Goal: Complete application form: Complete application form

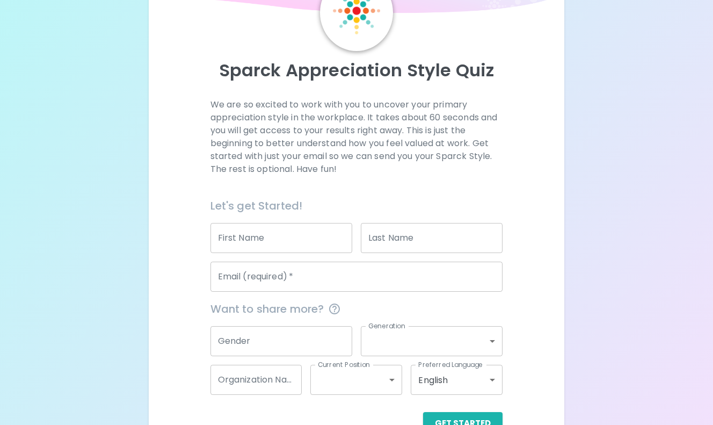
scroll to position [100, 0]
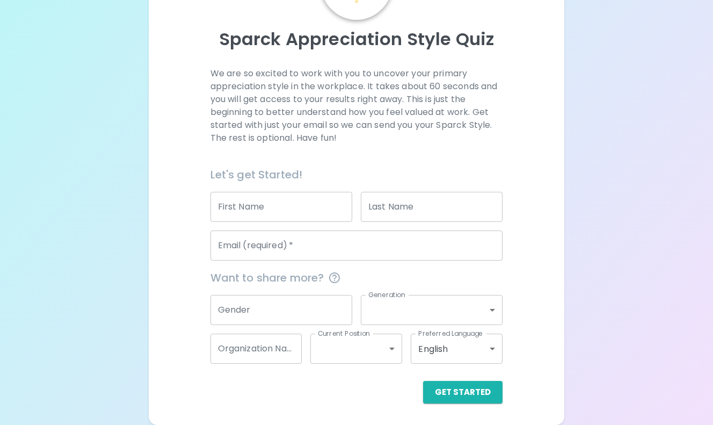
click at [269, 183] on div "First Name First Name" at bounding box center [277, 202] width 150 height 39
click at [266, 202] on input "First Name" at bounding box center [281, 207] width 142 height 30
type input "[PERSON_NAME]"
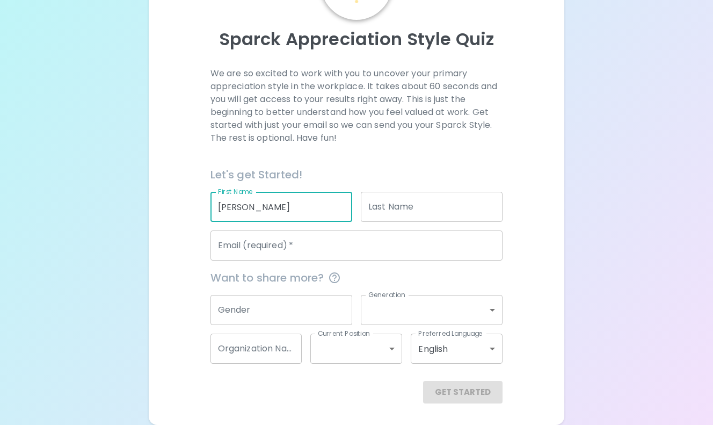
click at [382, 216] on input "Last Name" at bounding box center [432, 207] width 142 height 30
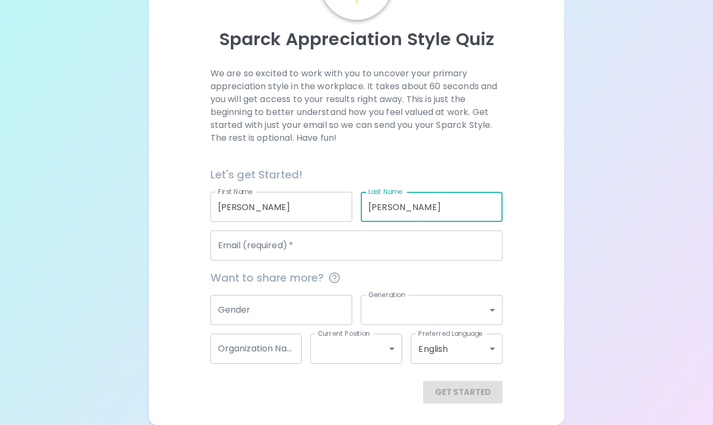
type input "[PERSON_NAME]"
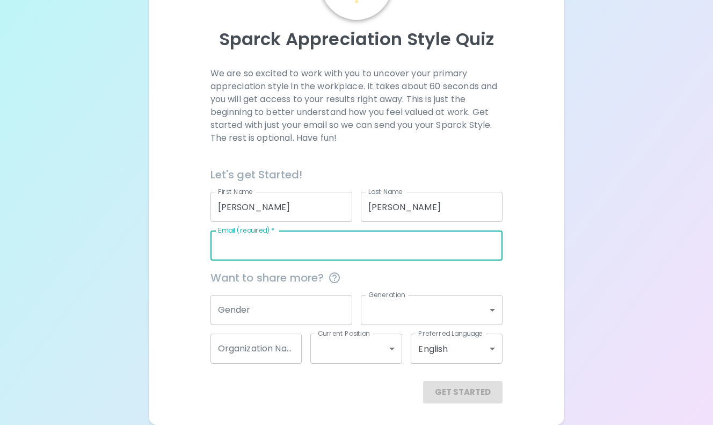
click at [304, 244] on input "Email (required)   *" at bounding box center [356, 245] width 293 height 30
type input "[EMAIL_ADDRESS][PERSON_NAME][DOMAIN_NAME]"
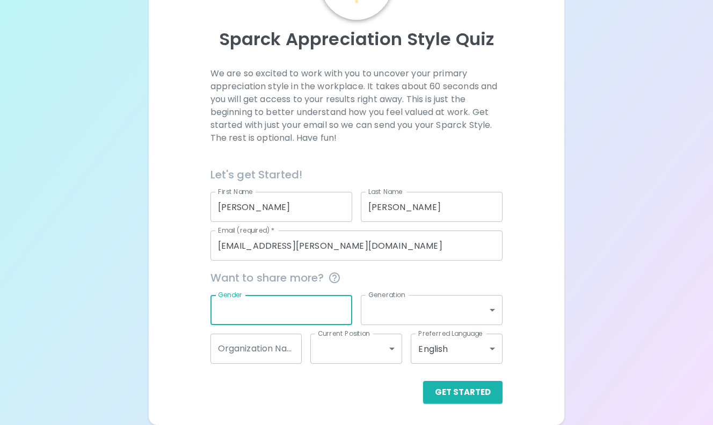
click at [271, 312] on input "Gender" at bounding box center [281, 310] width 142 height 30
type input "[DEMOGRAPHIC_DATA]"
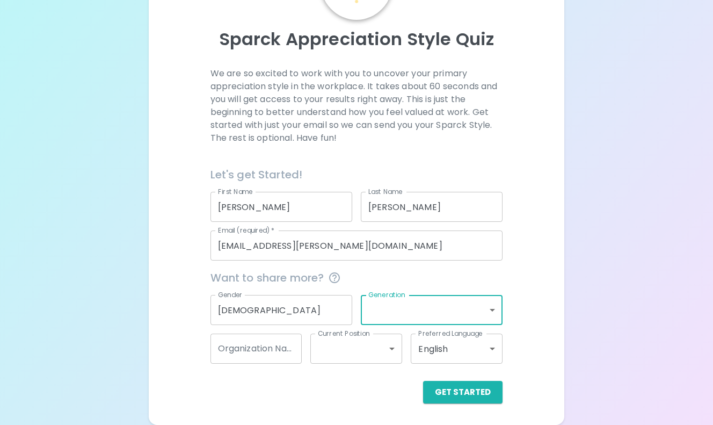
click at [424, 305] on body "Sparck Appreciation Style Quiz We are so excited to work with you to uncover yo…" at bounding box center [356, 162] width 713 height 525
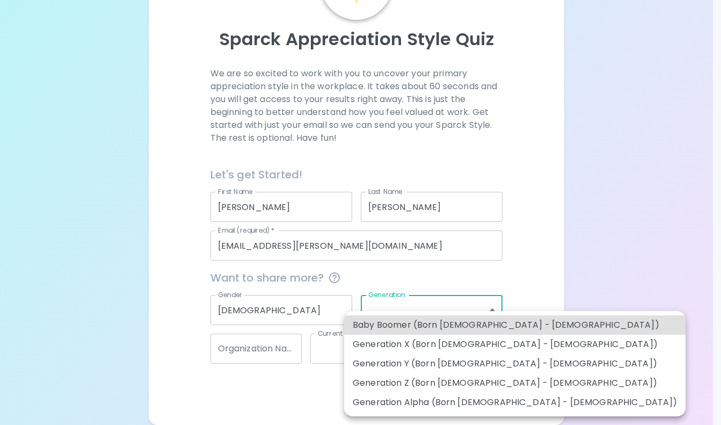
click at [482, 367] on li "Generation Y (Born [DEMOGRAPHIC_DATA] - [DEMOGRAPHIC_DATA])" at bounding box center [514, 363] width 341 height 19
type input "generation_y"
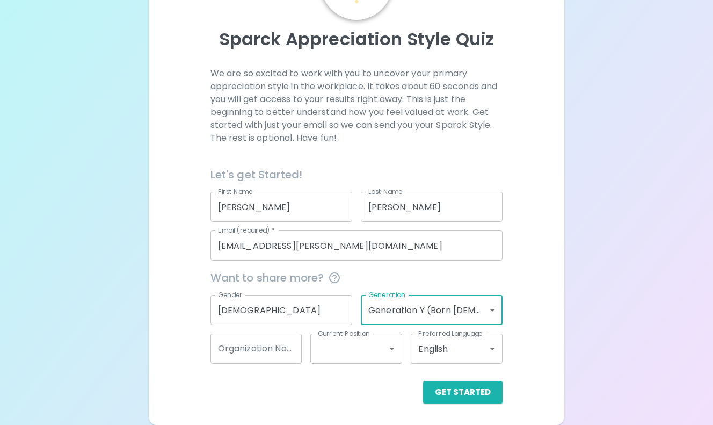
click at [267, 341] on input "Organization Name" at bounding box center [256, 348] width 92 height 30
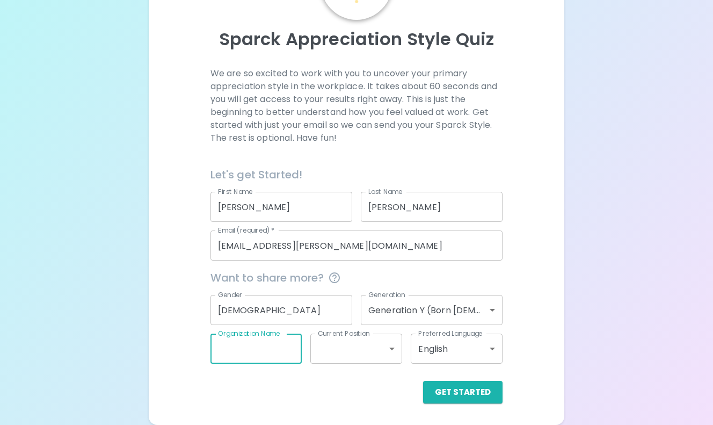
click at [356, 352] on body "Sparck Appreciation Style Quiz We are so excited to work with you to uncover yo…" at bounding box center [356, 162] width 713 height 525
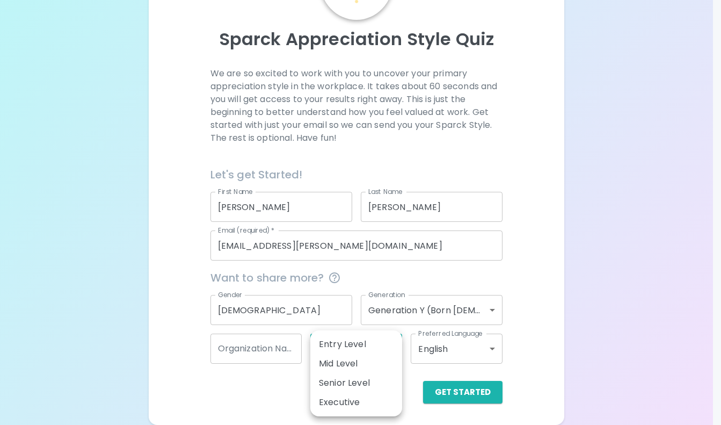
click at [252, 396] on div at bounding box center [360, 212] width 721 height 425
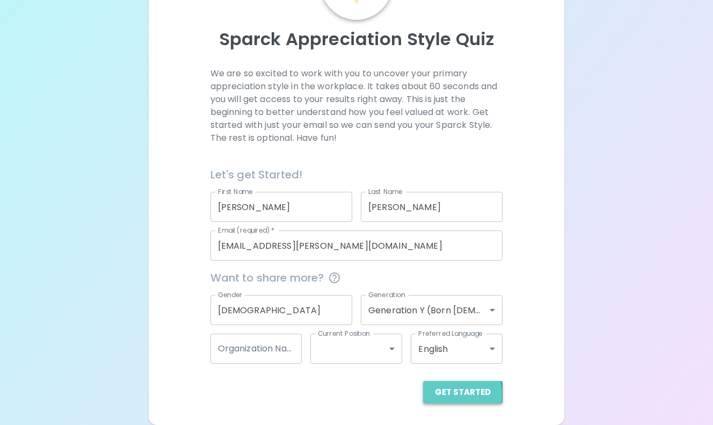
click at [454, 394] on button "Get Started" at bounding box center [462, 392] width 79 height 23
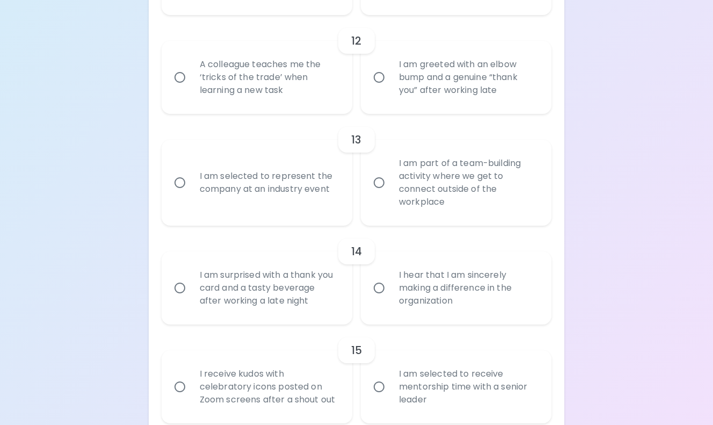
scroll to position [1340, 0]
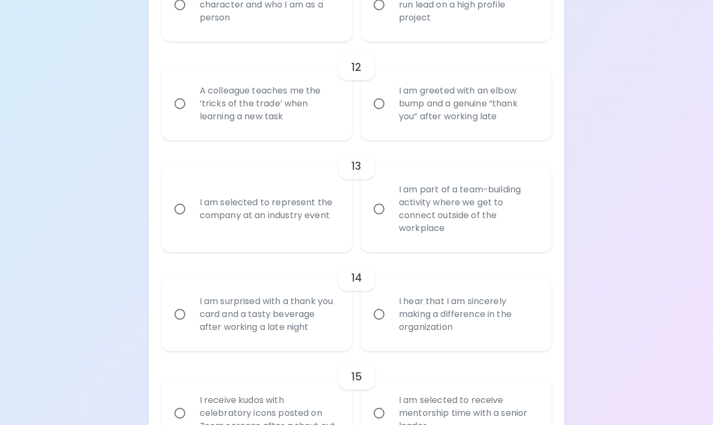
click at [400, 215] on div "I am part of a team-building activity where we get to connect outside of the wo…" at bounding box center [467, 208] width 155 height 77
click at [390, 215] on input "I am part of a team-building activity where we get to connect outside of the wo…" at bounding box center [379, 209] width 23 height 23
radio input "true"
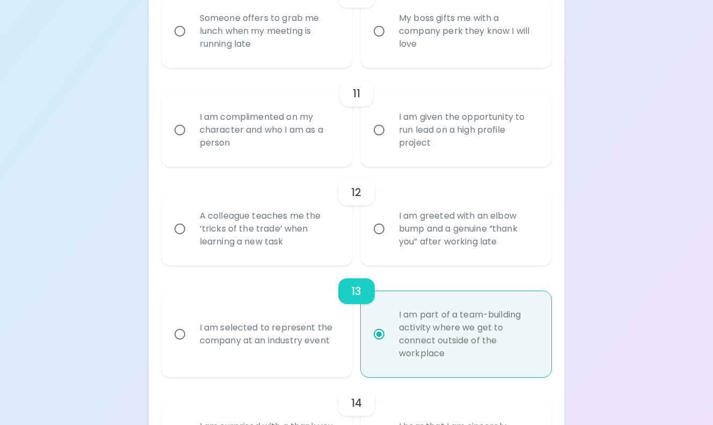
scroll to position [1190, 0]
click at [314, 235] on div "A colleague teaches me the ‘tricks of the trade’ when learning a new task" at bounding box center [268, 229] width 155 height 64
click at [191, 235] on input "A colleague teaches me the ‘tricks of the trade’ when learning a new task" at bounding box center [180, 229] width 23 height 23
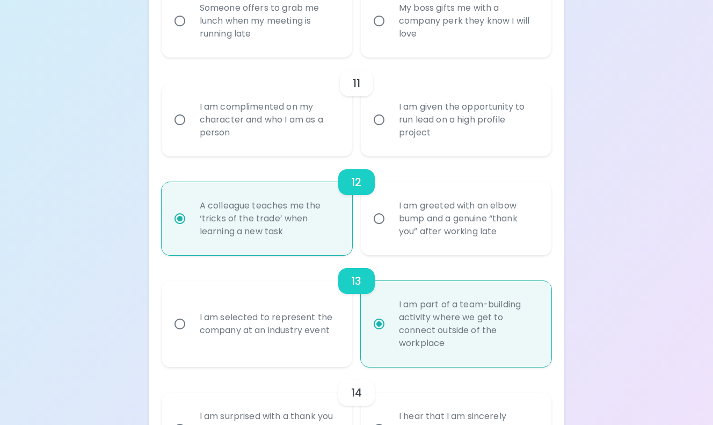
scroll to position [1193, 0]
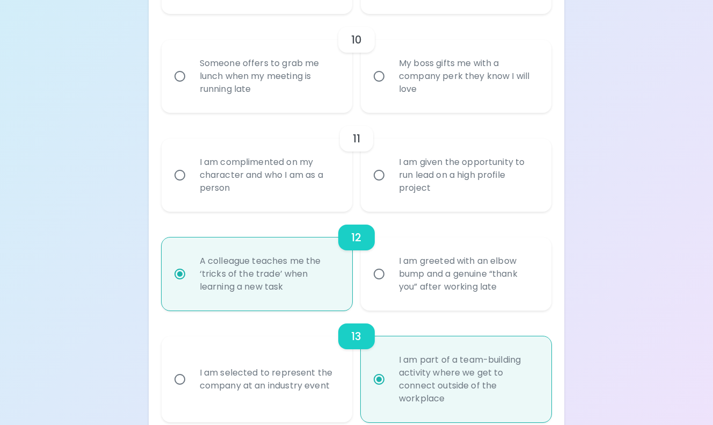
radio input "true"
click at [326, 203] on div "I am complimented on my character and who I am as a person" at bounding box center [268, 175] width 155 height 64
click at [191, 186] on input "I am complimented on my character and who I am as a person" at bounding box center [180, 175] width 23 height 23
radio input "false"
radio input "true"
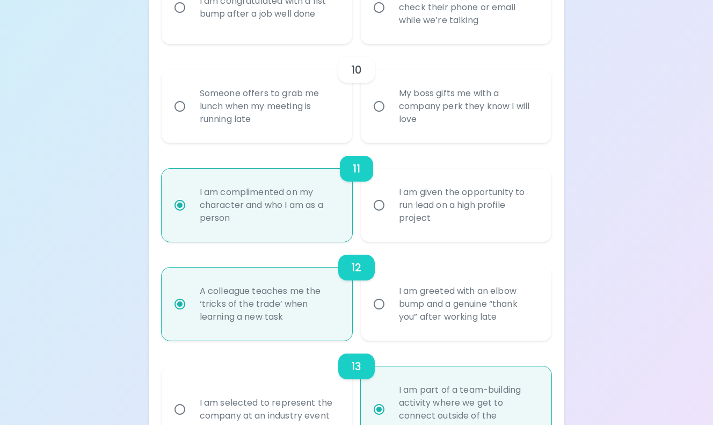
scroll to position [932, 0]
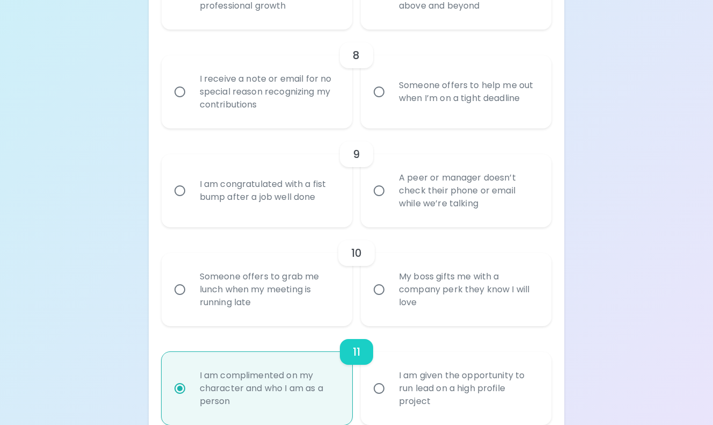
radio input "true"
click at [301, 303] on div "Someone offers to grab me lunch when my meeting is running late" at bounding box center [268, 289] width 155 height 64
click at [191, 301] on input "Someone offers to grab me lunch when my meeting is running late" at bounding box center [180, 289] width 23 height 23
radio input "false"
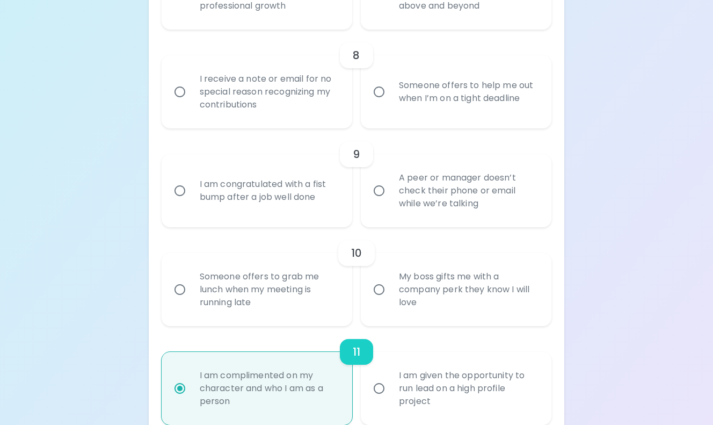
radio input "true"
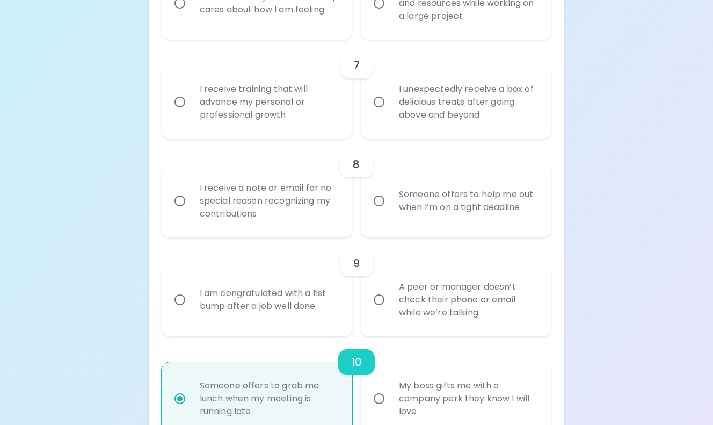
scroll to position [823, 0]
radio input "true"
drag, startPoint x: 423, startPoint y: 299, endPoint x: 424, endPoint y: 304, distance: 5.6
click at [424, 304] on div "A peer or manager doesn’t check their phone or email while we’re talking" at bounding box center [467, 299] width 155 height 64
click at [389, 298] on input "A peer or manager doesn’t check their phone or email while we’re talking" at bounding box center [379, 299] width 23 height 23
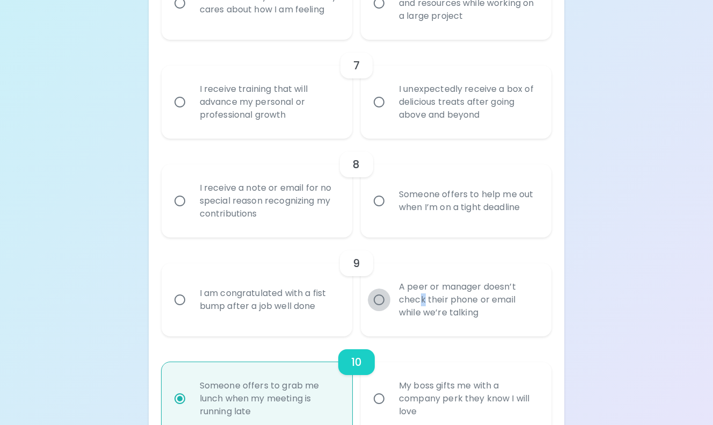
radio input "false"
radio input "true"
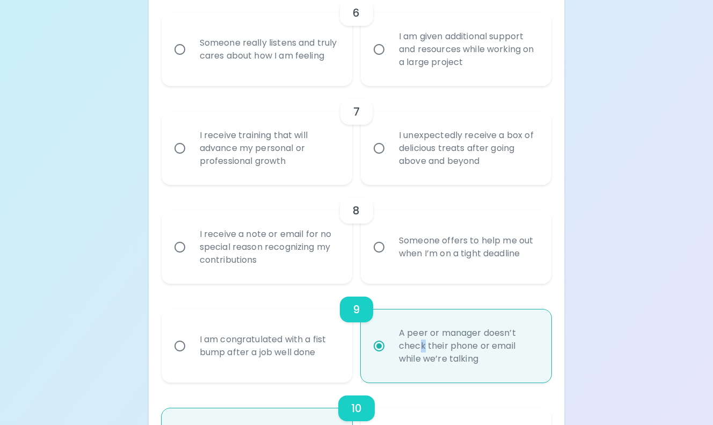
scroll to position [763, 0]
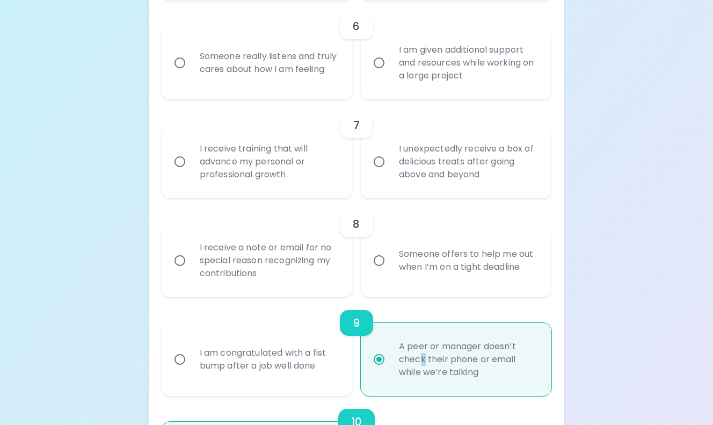
radio input "true"
click at [289, 271] on div "I receive a note or email for no special reason recognizing my contributions" at bounding box center [268, 260] width 155 height 64
click at [191, 271] on input "I receive a note or email for no special reason recognizing my contributions" at bounding box center [180, 260] width 23 height 23
radio input "false"
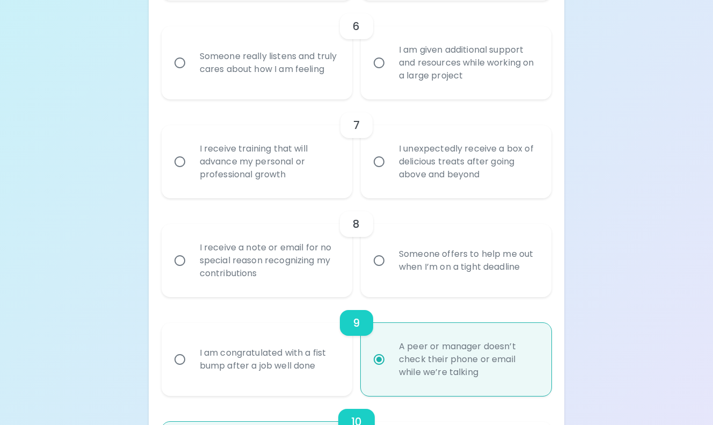
radio input "false"
radio input "true"
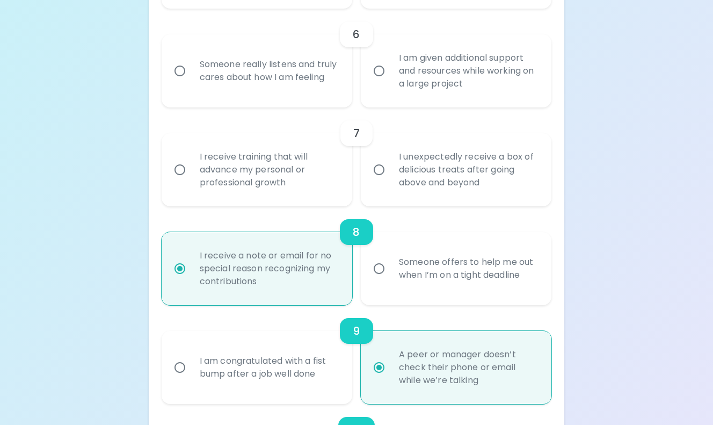
scroll to position [625, 0]
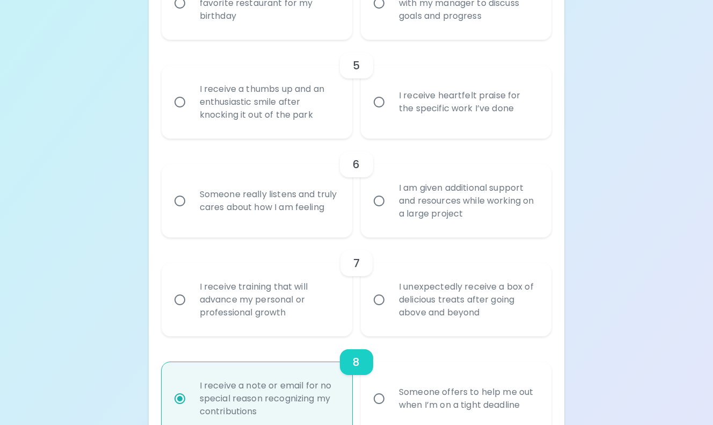
radio input "true"
click at [394, 303] on div "I unexpectedly receive a box of delicious treats after going above and beyond" at bounding box center [467, 299] width 155 height 64
click at [390, 303] on input "I unexpectedly receive a box of delicious treats after going above and beyond" at bounding box center [379, 299] width 23 height 23
radio input "false"
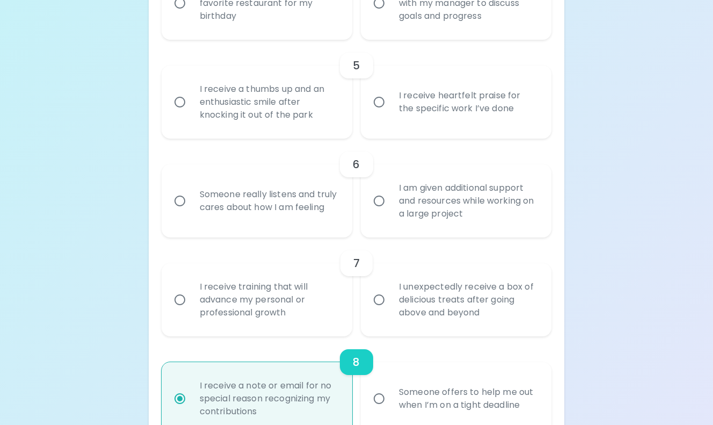
radio input "false"
radio input "true"
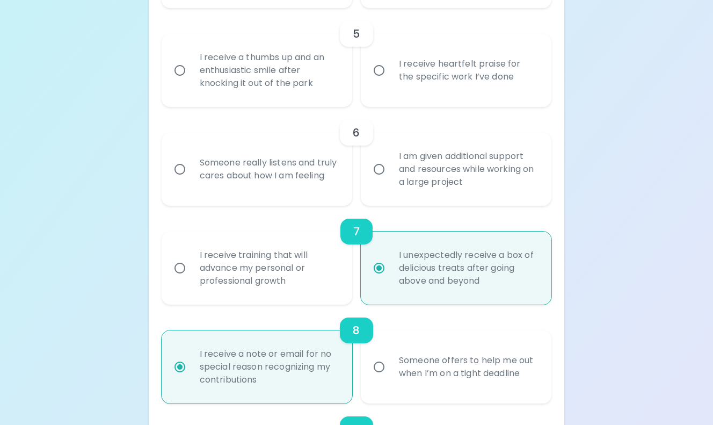
scroll to position [653, 0]
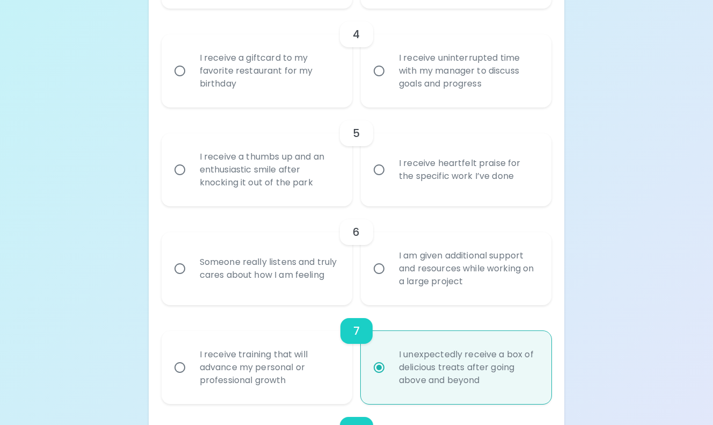
radio input "true"
click at [295, 289] on div "Someone really listens and truly cares about how I am feeling" at bounding box center [268, 269] width 155 height 52
click at [191, 280] on input "Someone really listens and truly cares about how I am feeling" at bounding box center [180, 268] width 23 height 23
radio input "false"
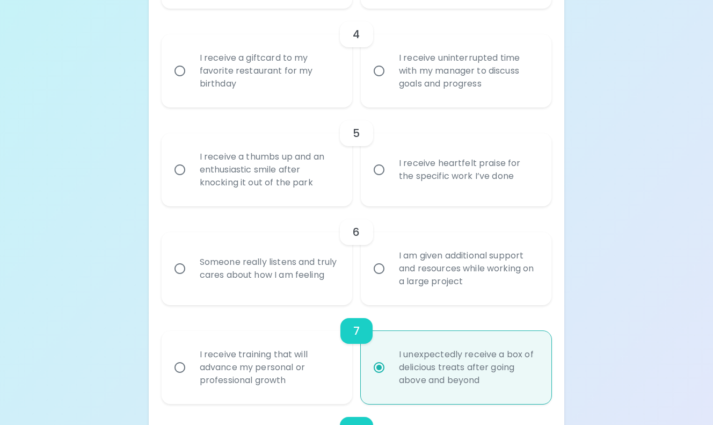
radio input "false"
radio input "true"
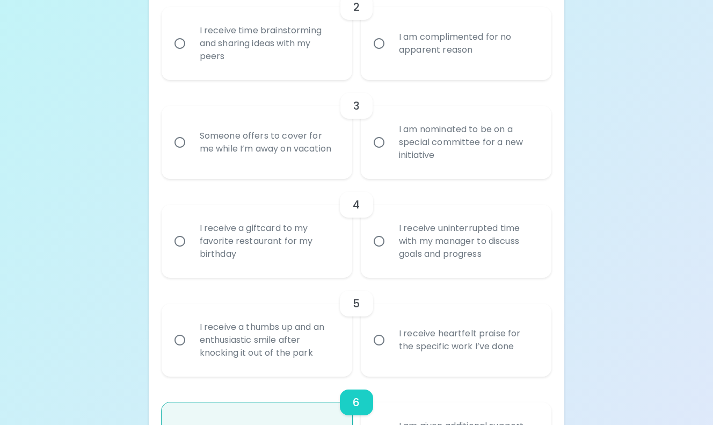
scroll to position [388, 0]
radio input "true"
click at [386, 256] on label "I receive uninterrupted time with my manager to discuss goals and progress" at bounding box center [450, 240] width 191 height 73
click at [386, 252] on input "I receive uninterrupted time with my manager to discuss goals and progress" at bounding box center [379, 240] width 23 height 23
radio input "false"
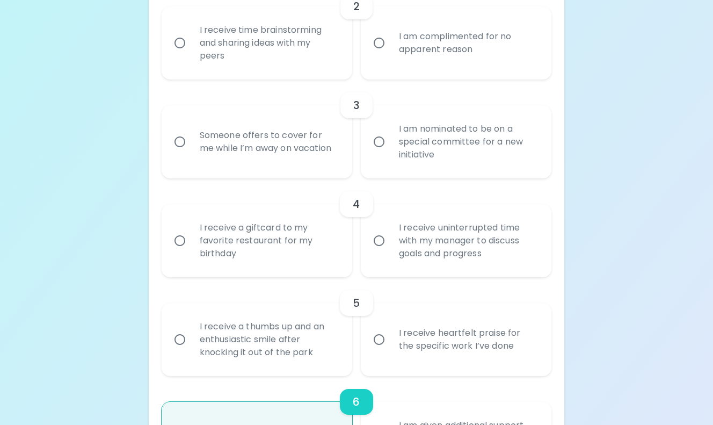
radio input "false"
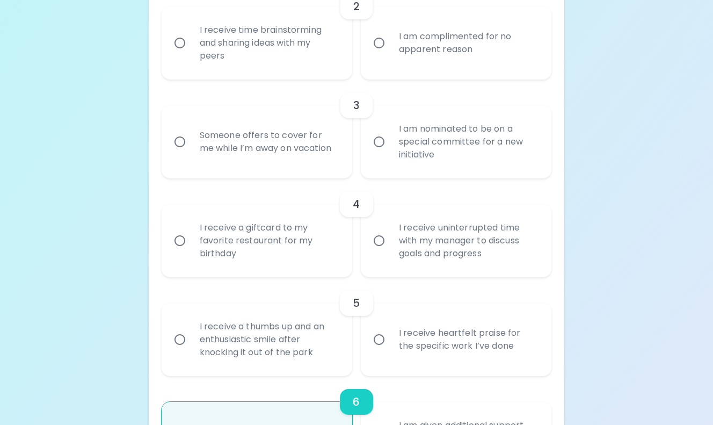
radio input "false"
radio input "true"
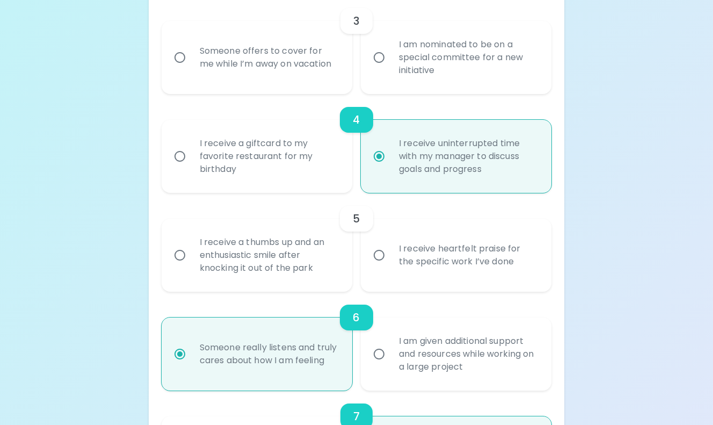
scroll to position [474, 0]
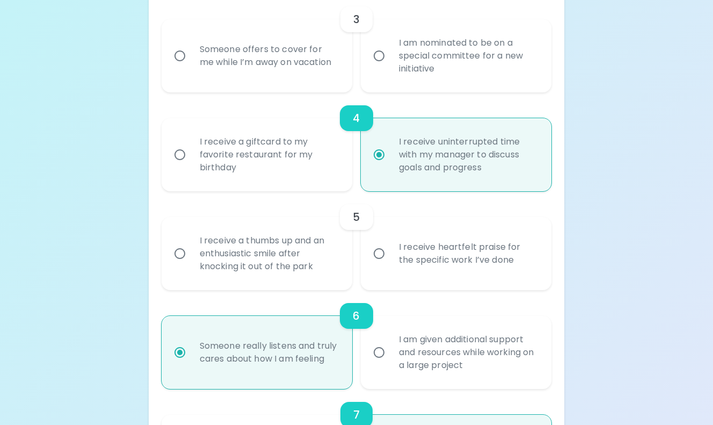
radio input "true"
click at [382, 268] on label "I receive heartfelt praise for the specific work I’ve done" at bounding box center [450, 253] width 191 height 73
click at [382, 265] on input "I receive heartfelt praise for the specific work I’ve done" at bounding box center [379, 253] width 23 height 23
radio input "false"
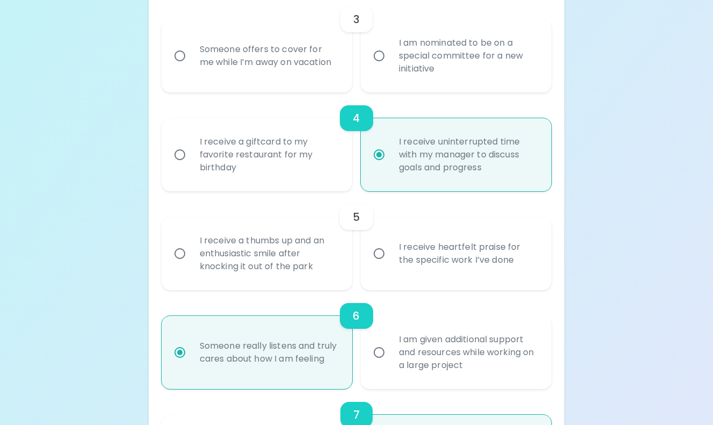
radio input "false"
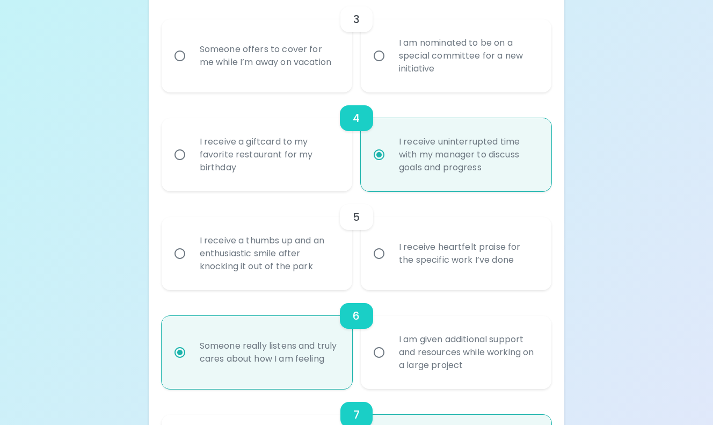
radio input "false"
radio input "true"
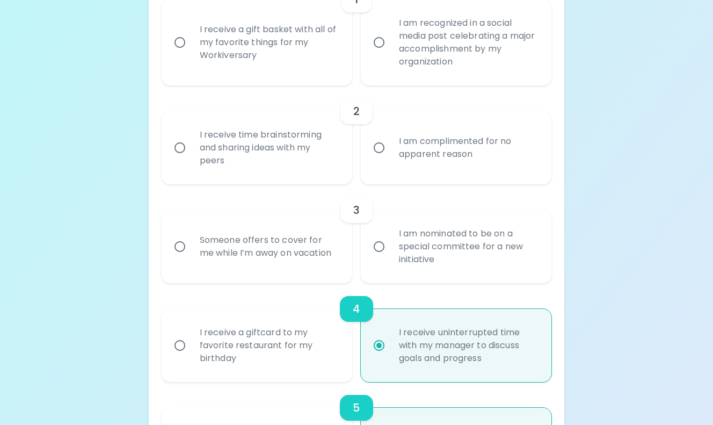
scroll to position [283, 0]
radio input "true"
click at [321, 267] on div "Someone offers to cover for me while I’m away on vacation" at bounding box center [268, 247] width 155 height 52
click at [191, 258] on input "Someone offers to cover for me while I’m away on vacation" at bounding box center [180, 246] width 23 height 23
radio input "false"
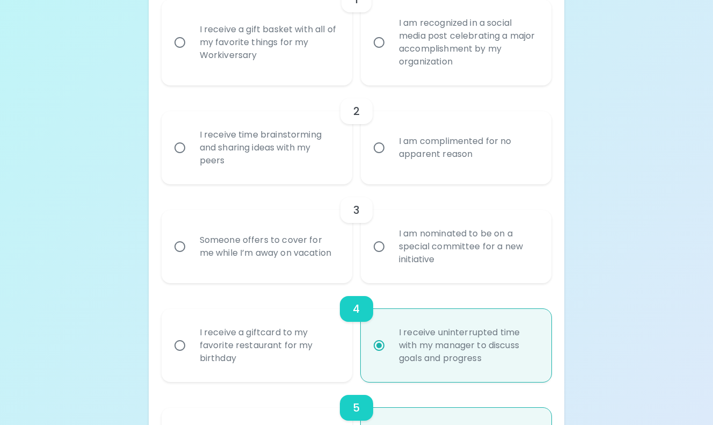
radio input "false"
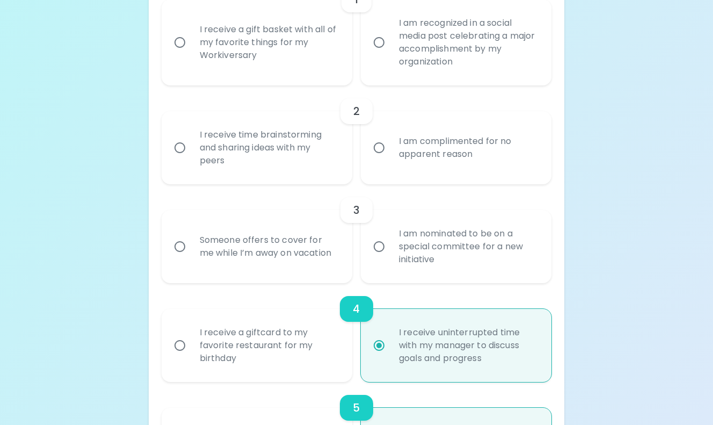
radio input "false"
radio input "true"
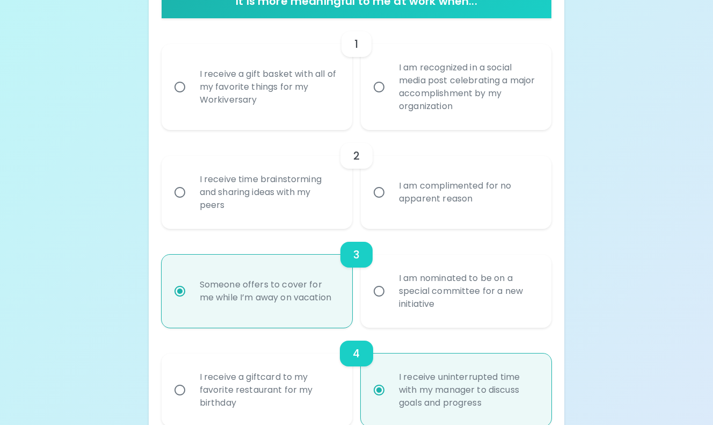
scroll to position [234, 0]
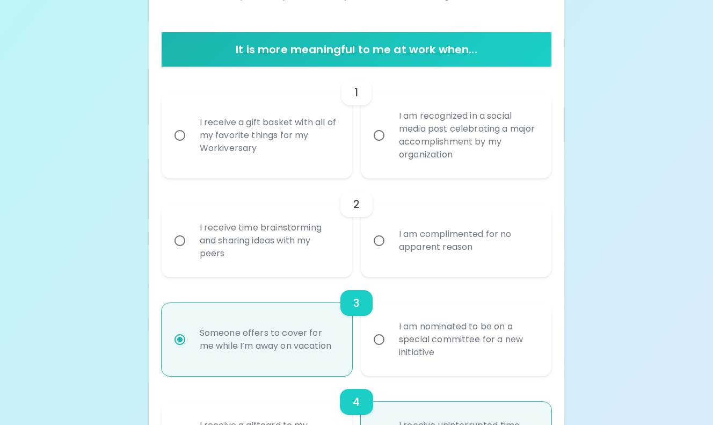
radio input "true"
click at [288, 234] on div "I receive time brainstorming and sharing ideas with my peers" at bounding box center [268, 240] width 155 height 64
click at [191, 234] on input "I receive time brainstorming and sharing ideas with my peers" at bounding box center [180, 240] width 23 height 23
radio input "false"
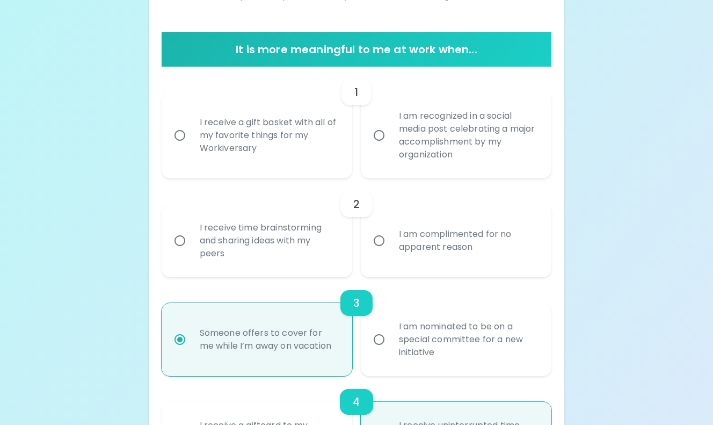
radio input "false"
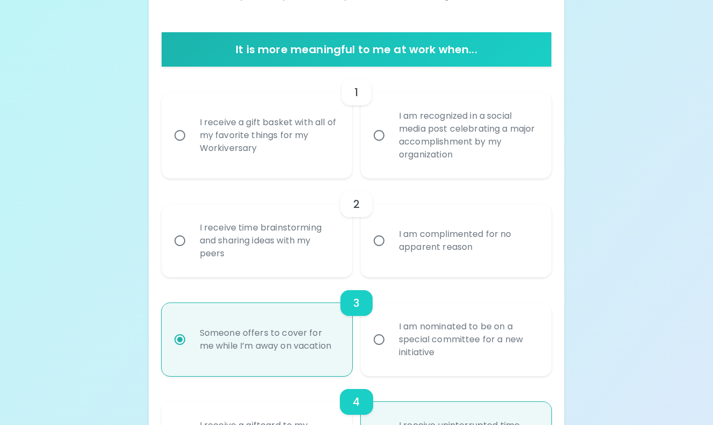
radio input "false"
radio input "true"
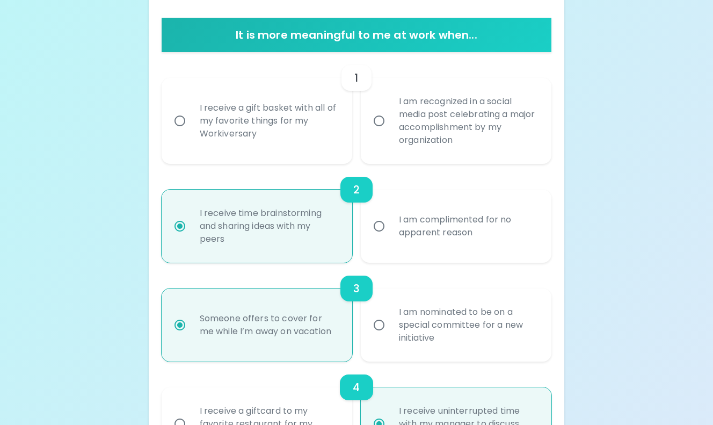
scroll to position [205, 0]
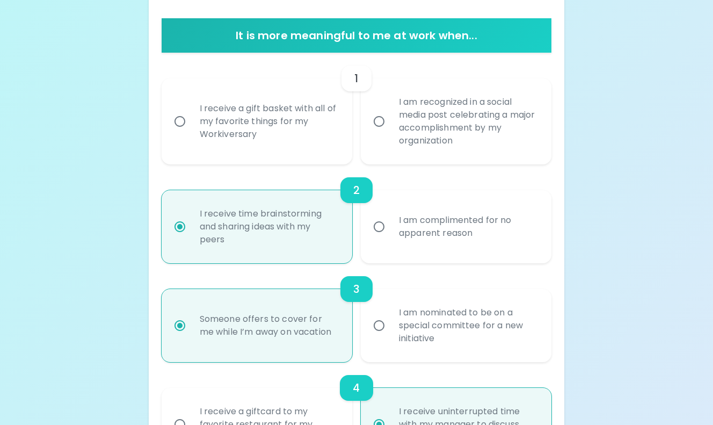
radio input "true"
click at [310, 155] on label "I receive a gift basket with all of my favorite things for my Workiversary" at bounding box center [251, 121] width 191 height 86
click at [191, 133] on input "I receive a gift basket with all of my favorite things for my Workiversary" at bounding box center [180, 121] width 23 height 23
radio input "false"
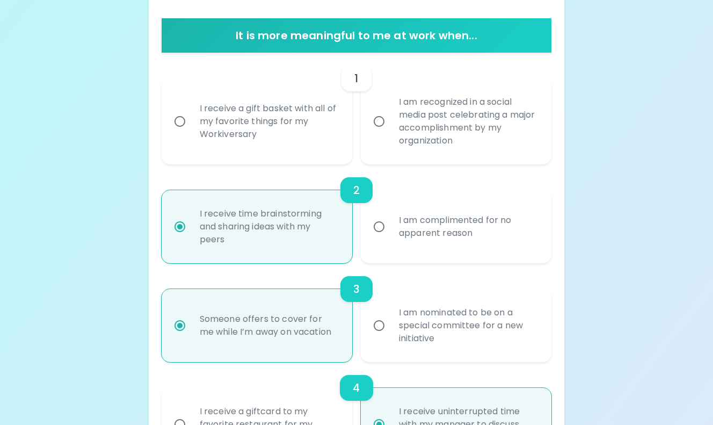
radio input "false"
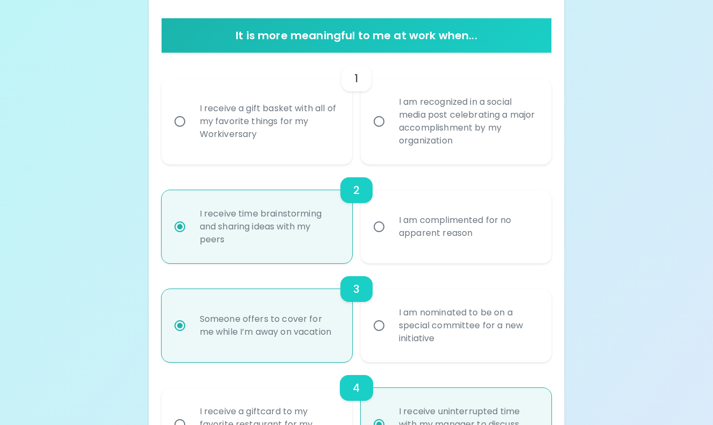
radio input "false"
radio input "true"
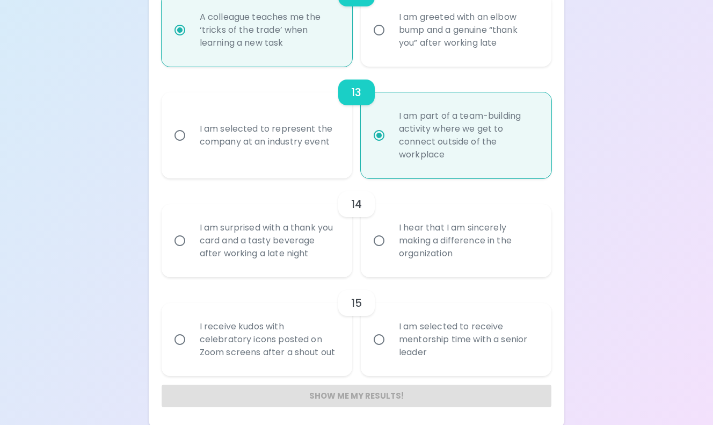
scroll to position [1393, 0]
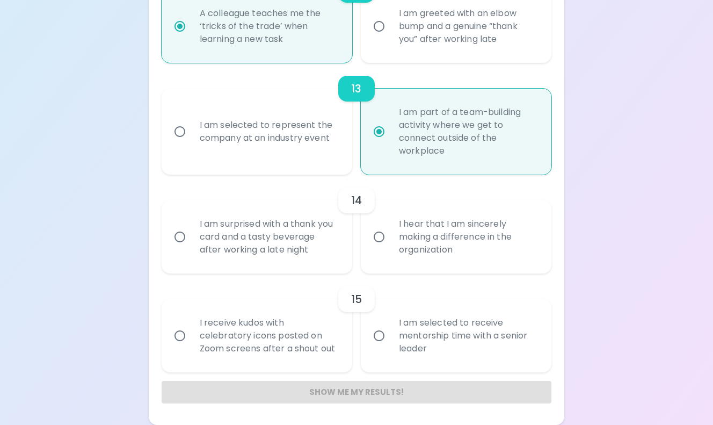
radio input "true"
click at [409, 248] on div "I hear that I am sincerely making a difference in the organization" at bounding box center [467, 237] width 155 height 64
click at [390, 248] on input "I hear that I am sincerely making a difference in the organization" at bounding box center [379, 236] width 23 height 23
radio input "false"
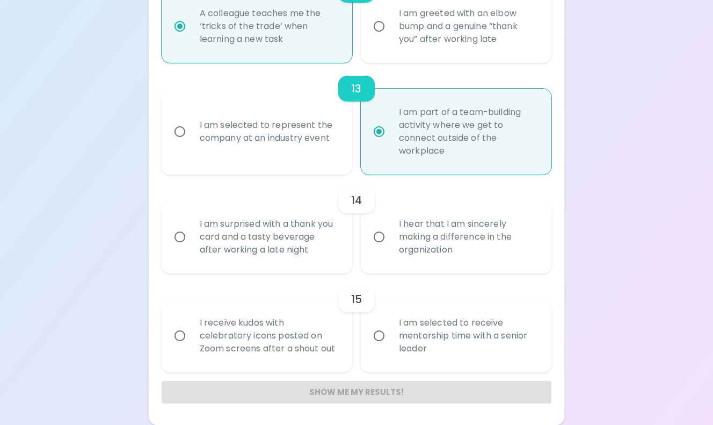
radio input "false"
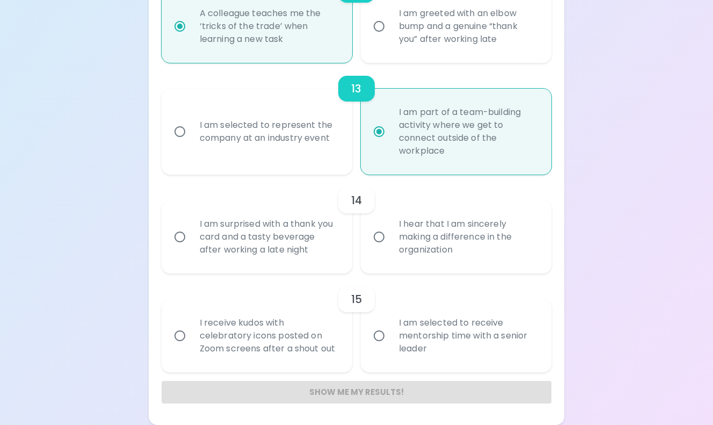
radio input "false"
radio input "true"
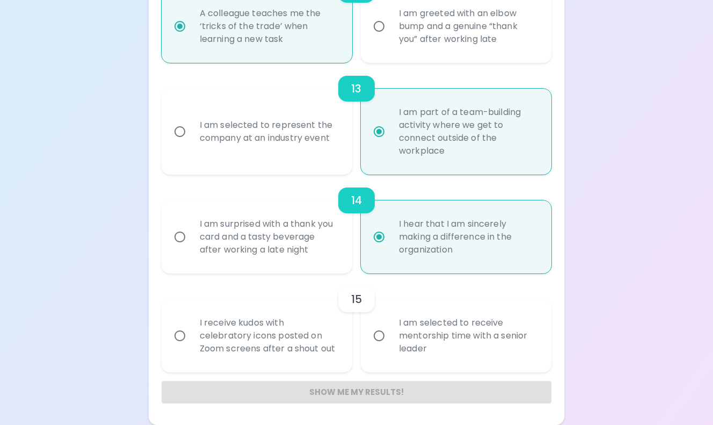
radio input "true"
click at [430, 350] on div "I am selected to receive mentorship time with a senior leader" at bounding box center [467, 335] width 155 height 64
click at [390, 347] on input "I am selected to receive mentorship time with a senior leader" at bounding box center [379, 335] width 23 height 23
radio input "false"
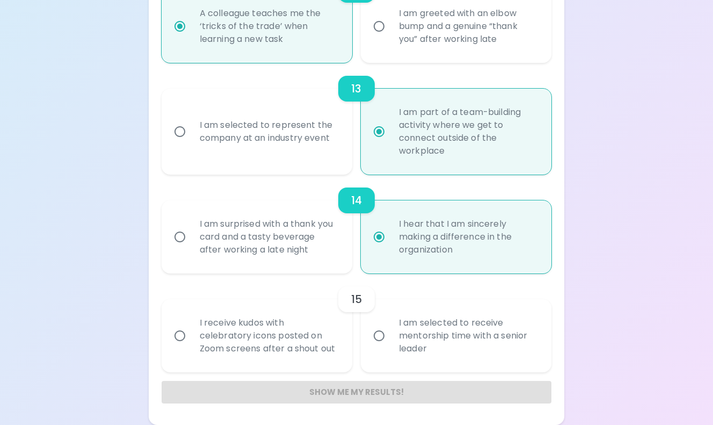
radio input "false"
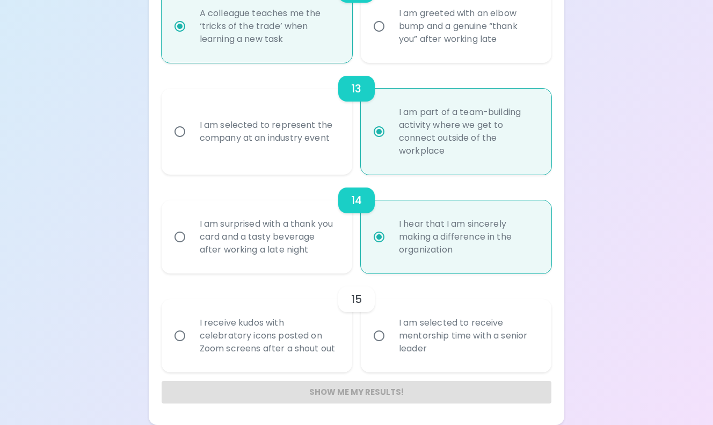
radio input "false"
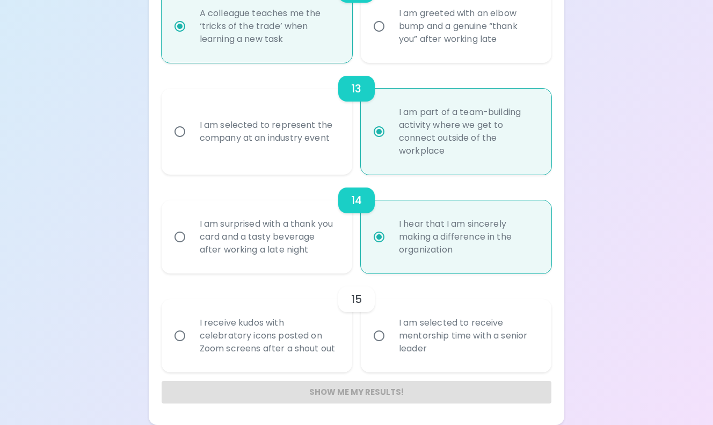
radio input "false"
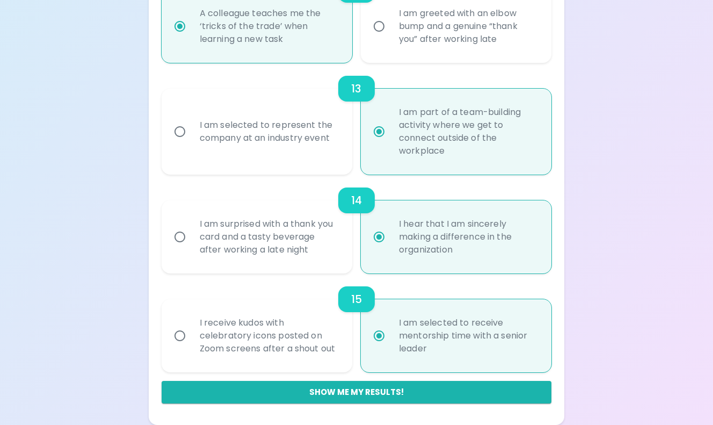
radio input "true"
click at [323, 344] on div "I receive kudos with celebratory icons posted on Zoom screens after a shout out" at bounding box center [268, 335] width 155 height 64
click at [191, 344] on input "I receive kudos with celebratory icons posted on Zoom screens after a shout out" at bounding box center [180, 335] width 23 height 23
radio input "false"
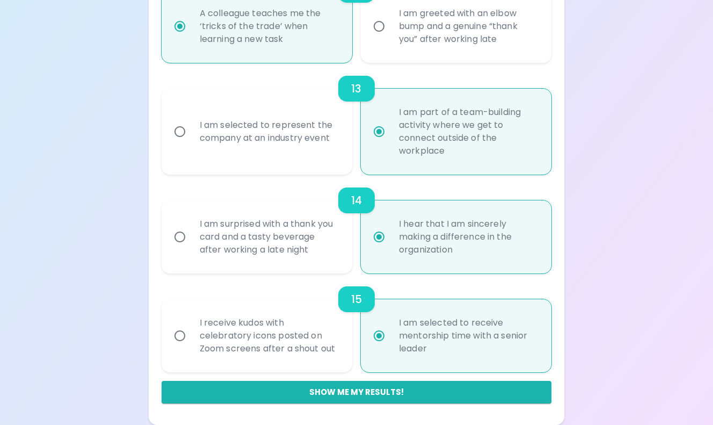
radio input "false"
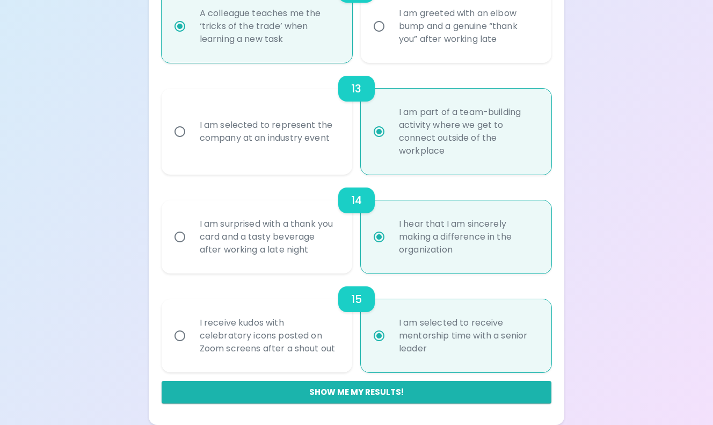
radio input "false"
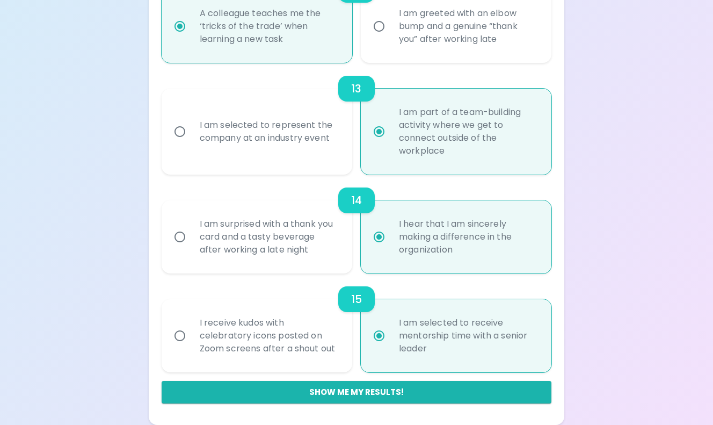
radio input "false"
radio input "true"
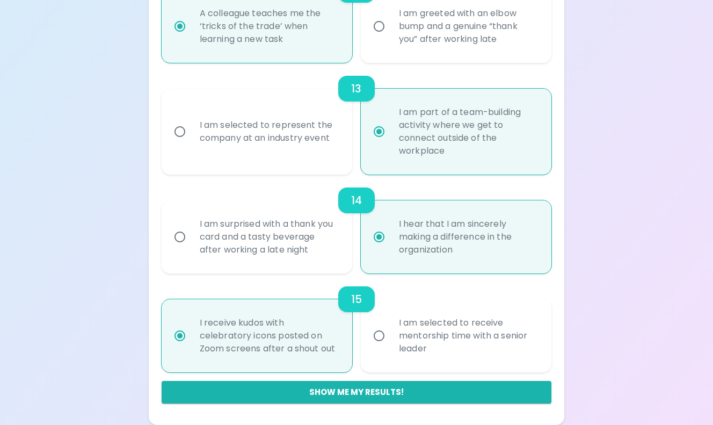
radio input "true"
click at [424, 349] on div "I am selected to receive mentorship time with a senior leader" at bounding box center [467, 335] width 155 height 64
click at [390, 347] on input "I am selected to receive mentorship time with a senior leader" at bounding box center [379, 335] width 23 height 23
radio input "false"
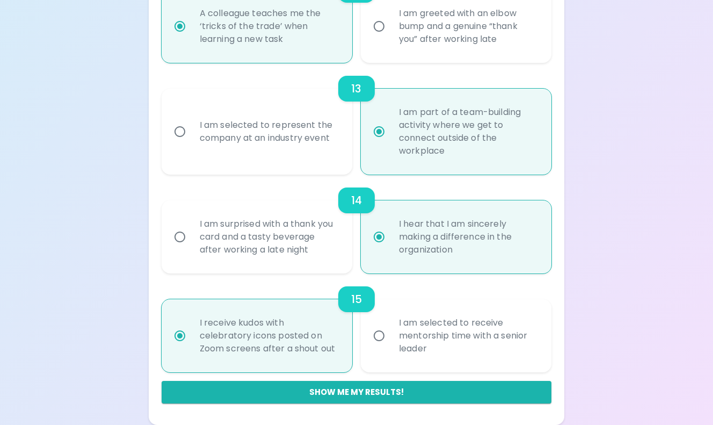
radio input "false"
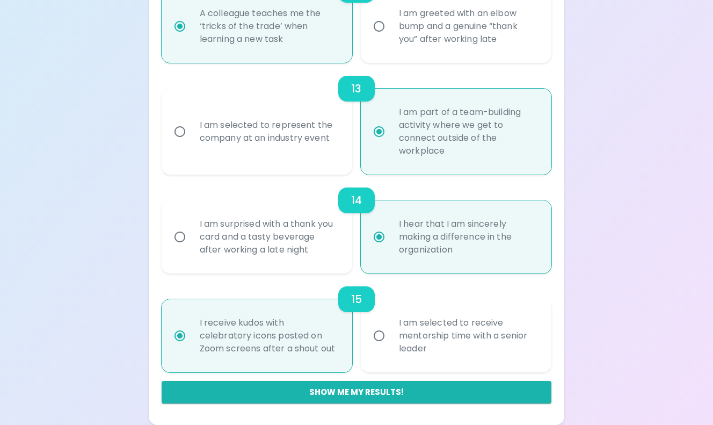
radio input "false"
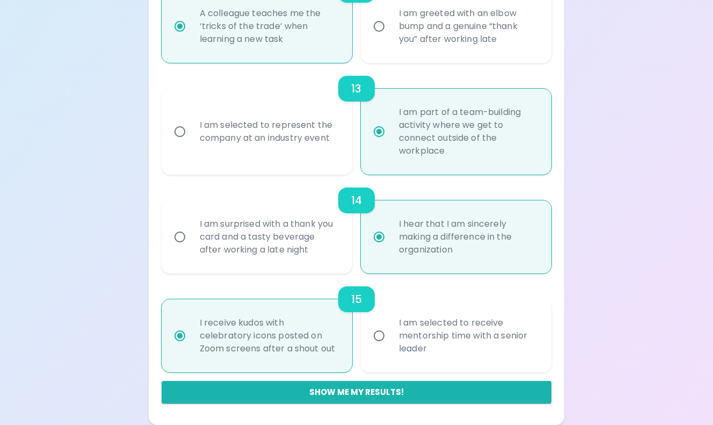
radio input "false"
radio input "true"
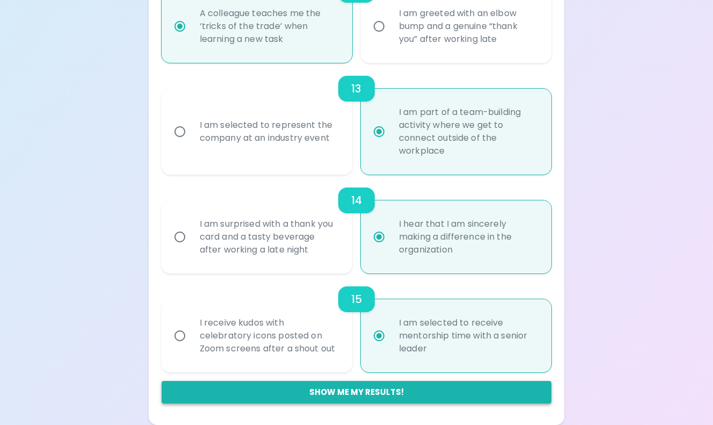
radio input "true"
click at [353, 396] on button "Show me my results!" at bounding box center [357, 392] width 390 height 23
radio input "false"
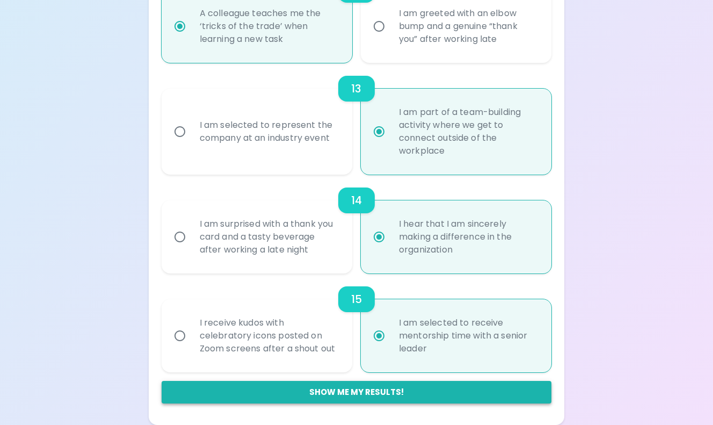
radio input "false"
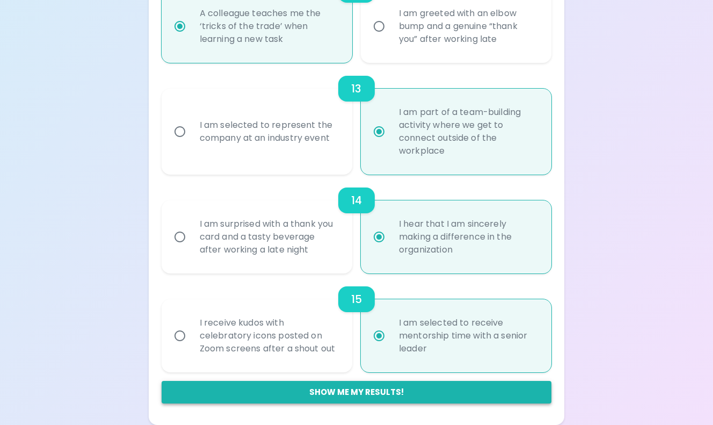
radio input "false"
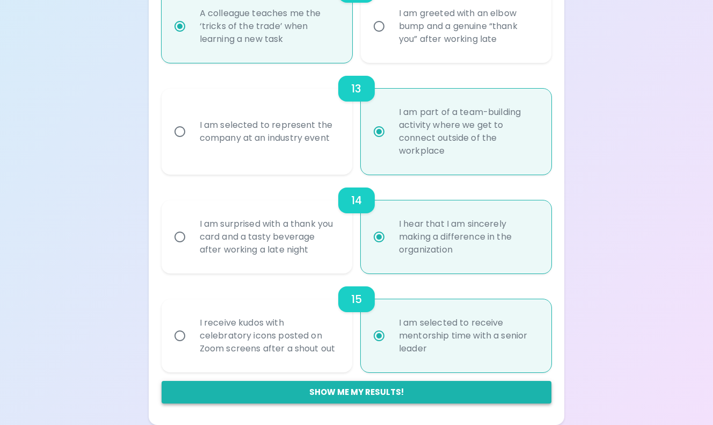
radio input "false"
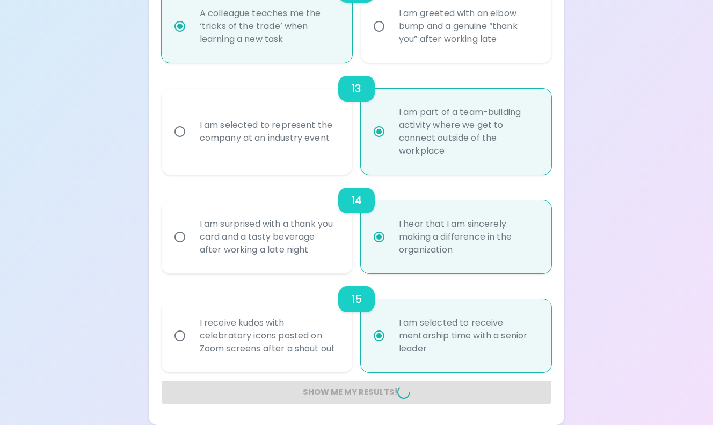
radio input "false"
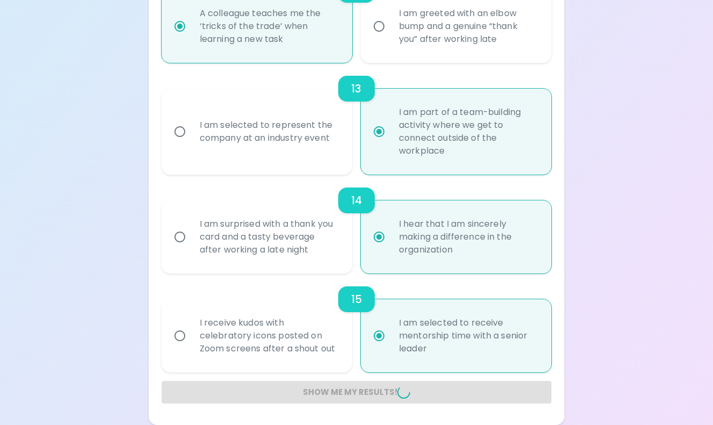
radio input "false"
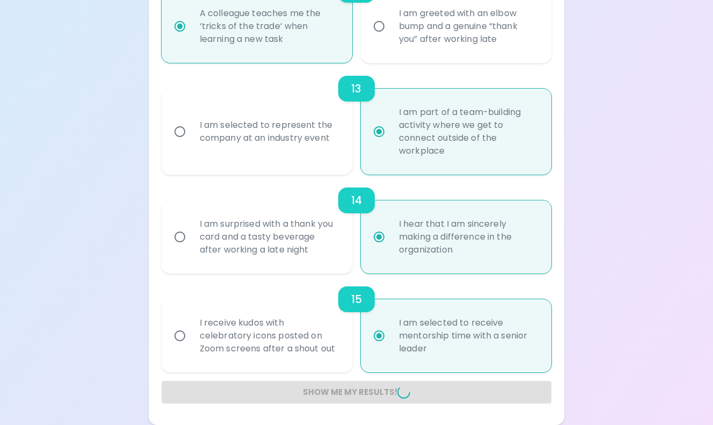
radio input "false"
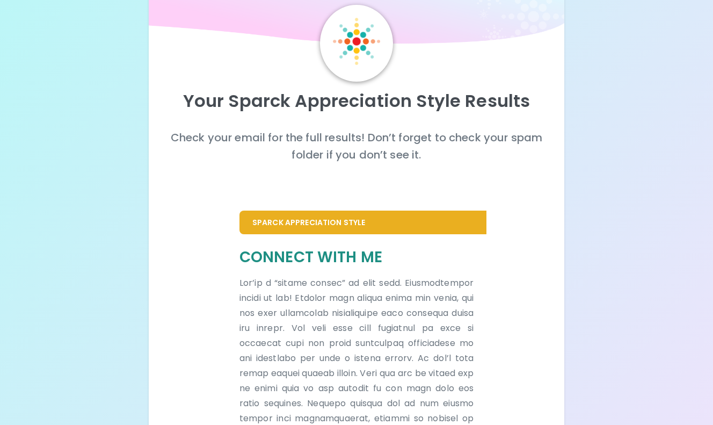
scroll to position [0, 0]
